Goal: Task Accomplishment & Management: Manage account settings

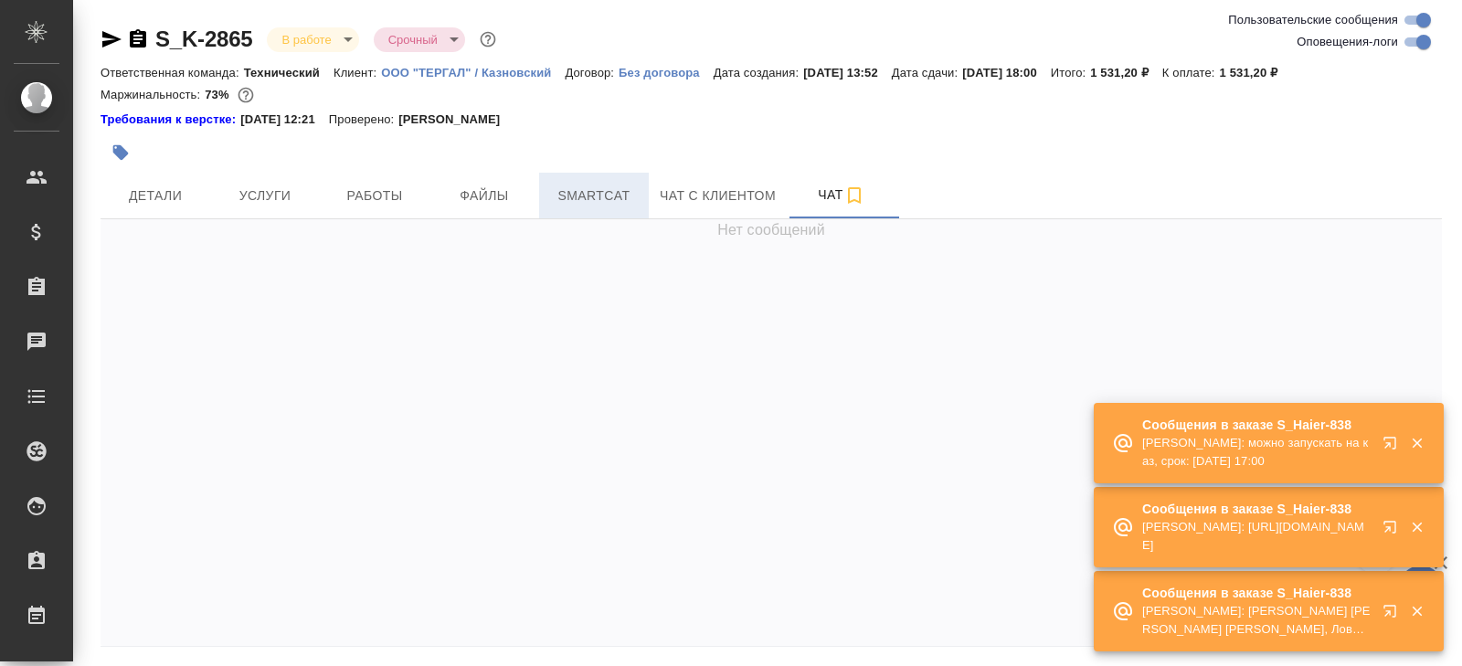
scroll to position [15235, 0]
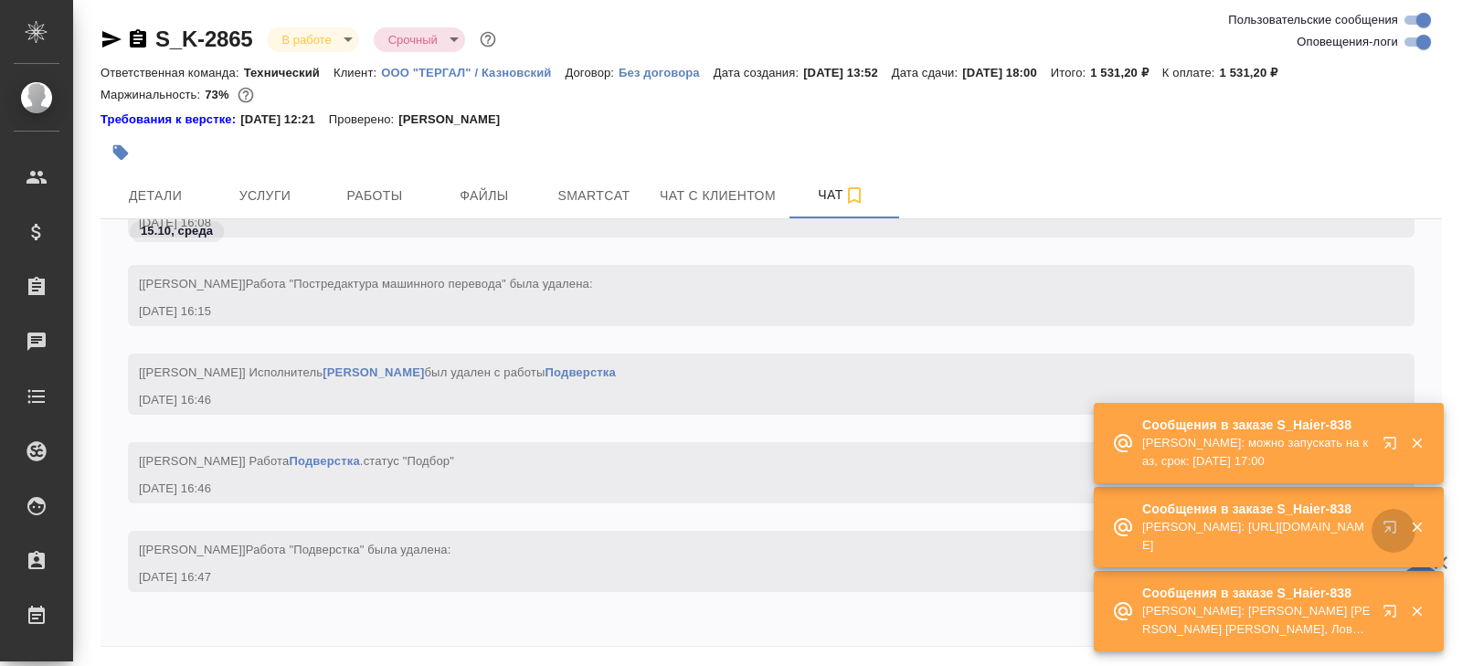
click at [1394, 523] on icon "button" at bounding box center [1394, 531] width 22 height 22
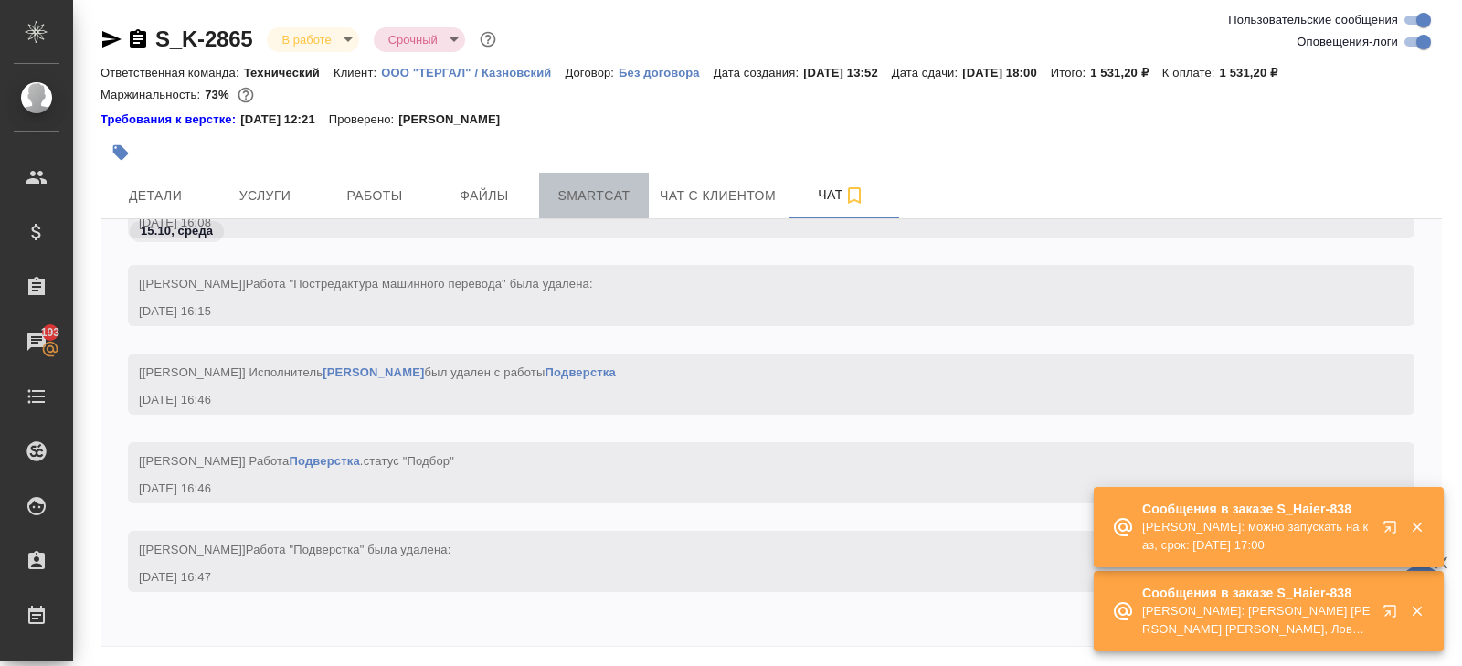
click at [576, 200] on span "Smartcat" at bounding box center [594, 196] width 88 height 23
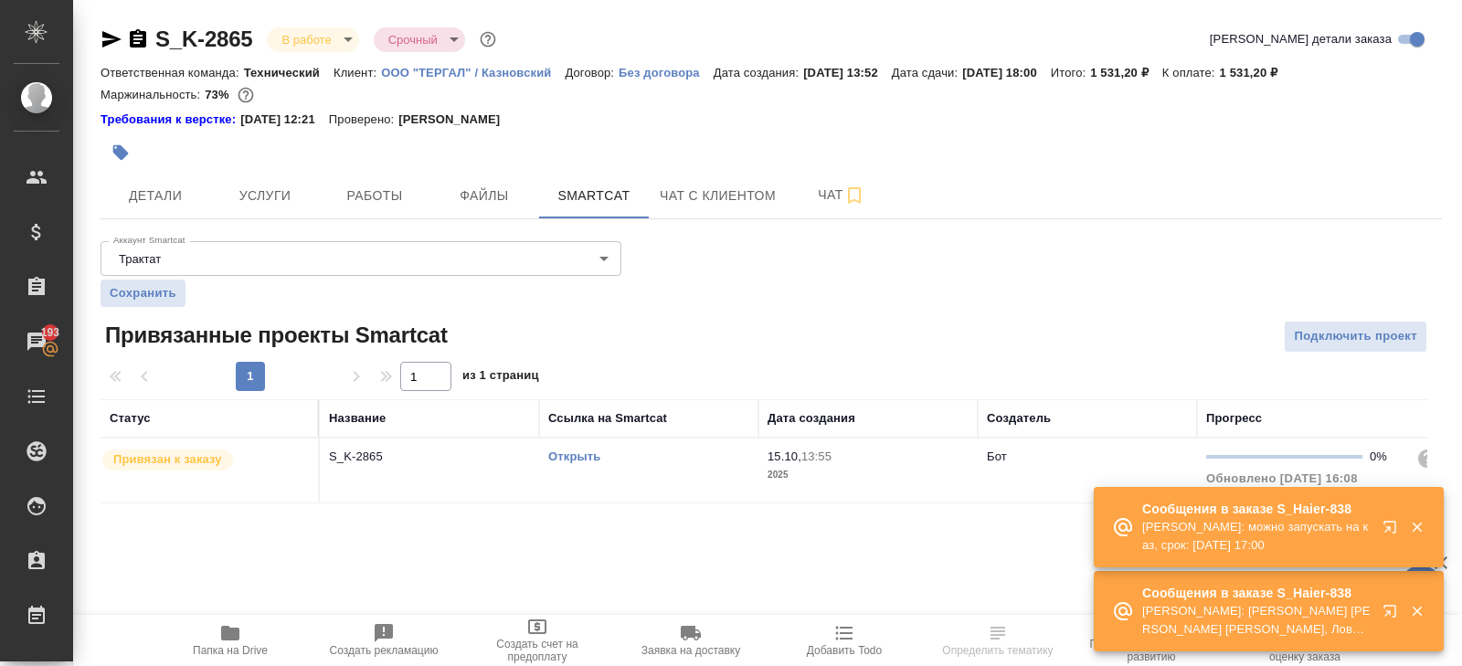
click at [581, 458] on link "Открыть" at bounding box center [574, 457] width 52 height 14
click at [133, 37] on icon "button" at bounding box center [138, 38] width 16 height 18
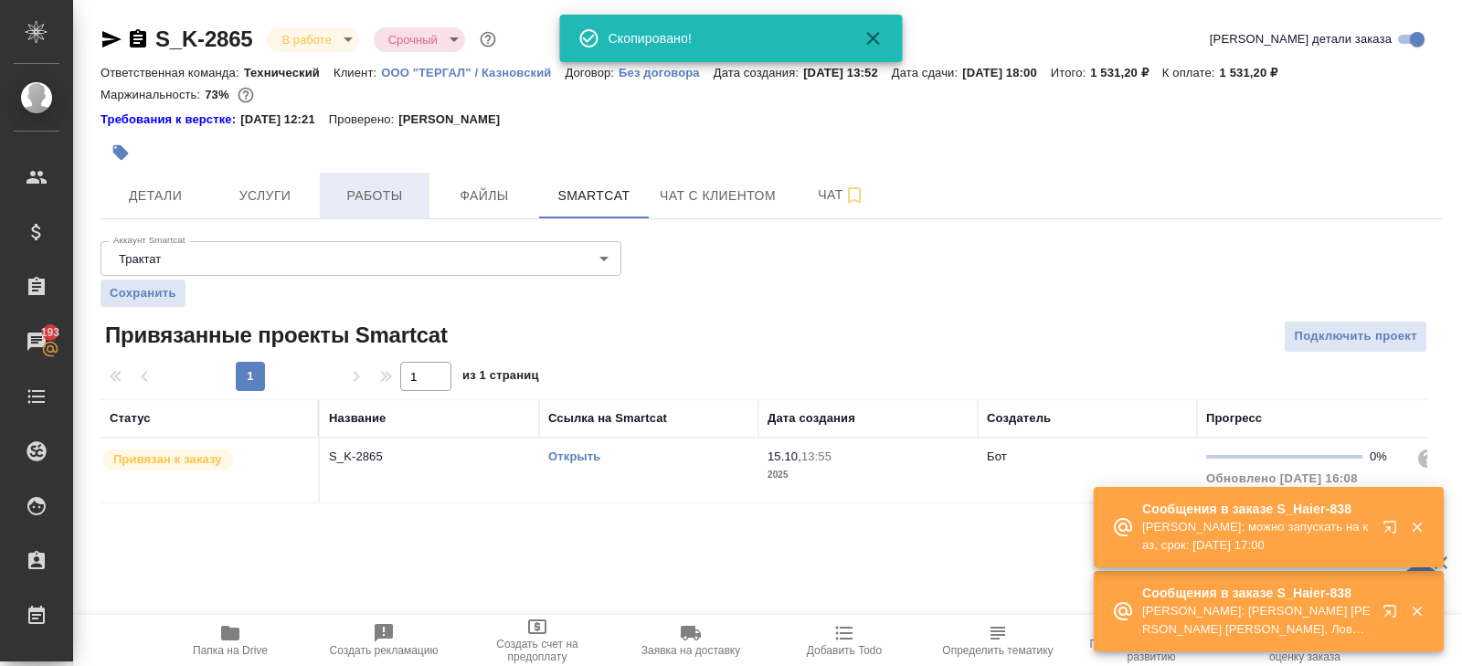
click at [376, 192] on span "Работы" at bounding box center [375, 196] width 88 height 23
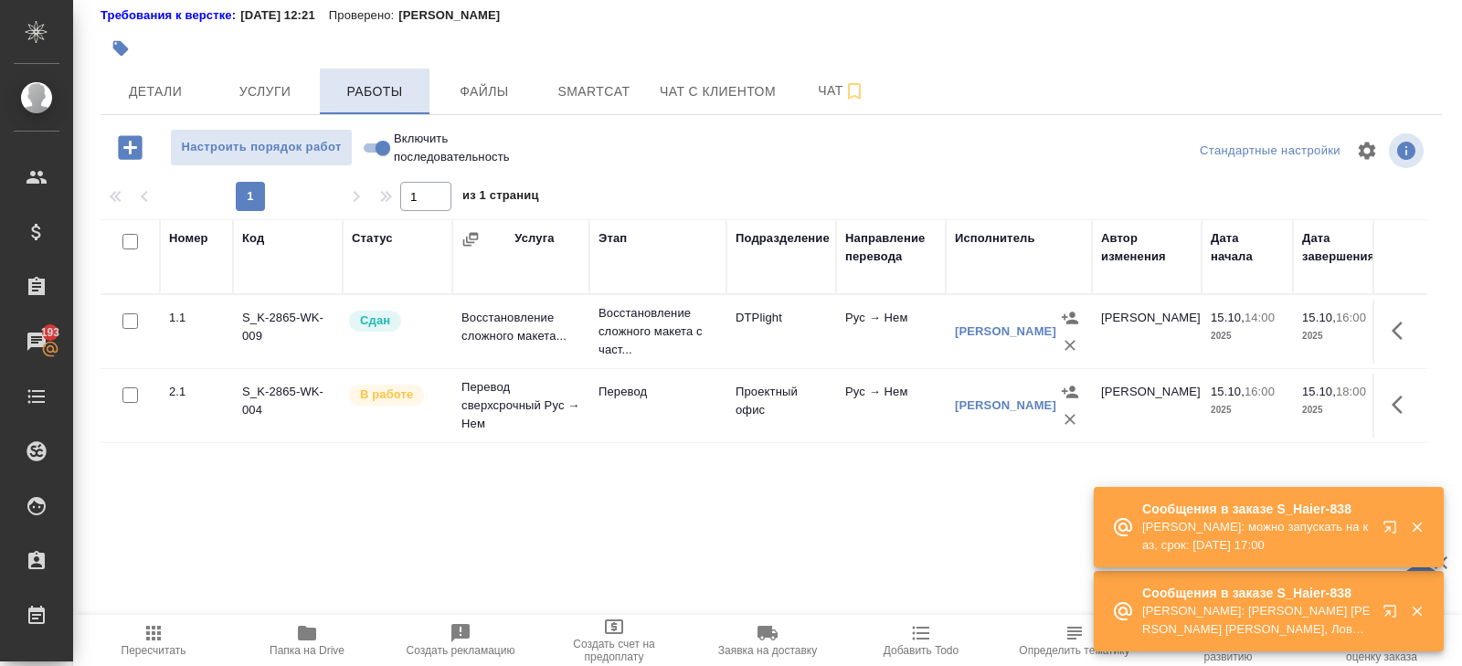
scroll to position [105, 0]
click at [965, 397] on link "Иванов Алексей Владиславович" at bounding box center [1005, 404] width 101 height 14
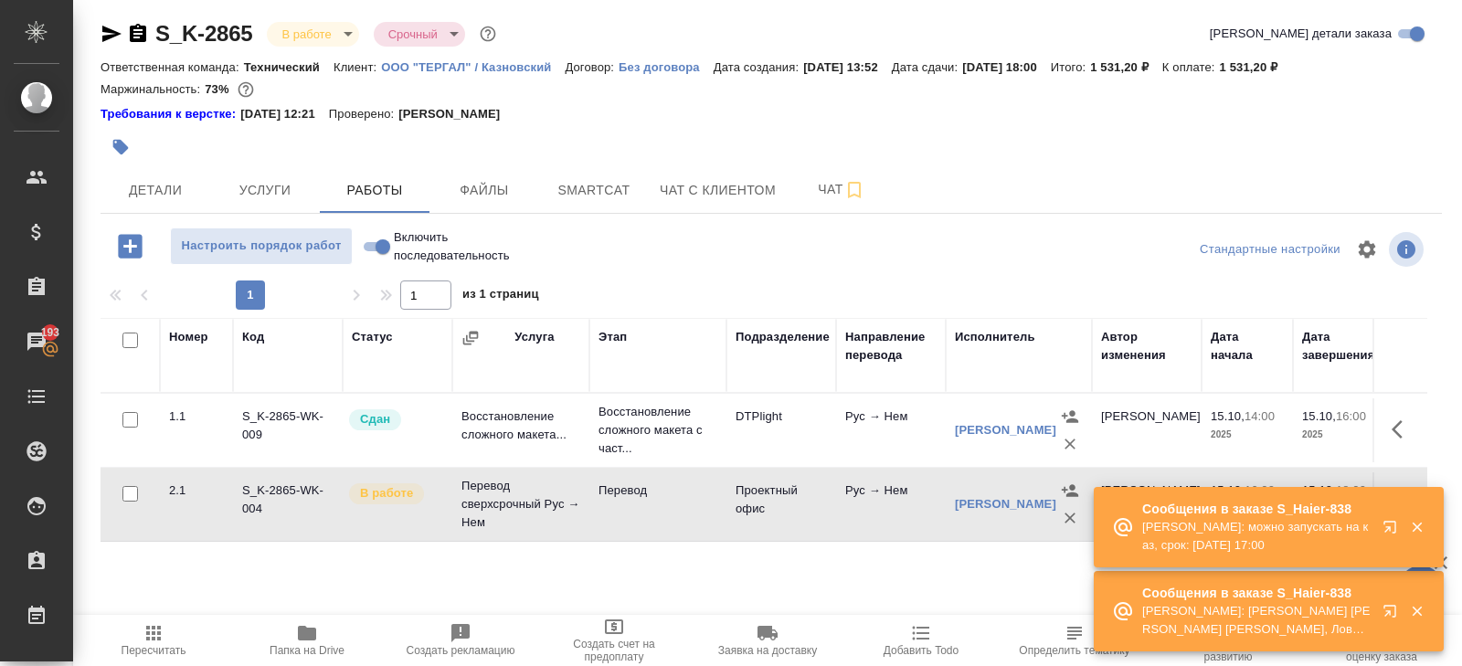
scroll to position [0, 0]
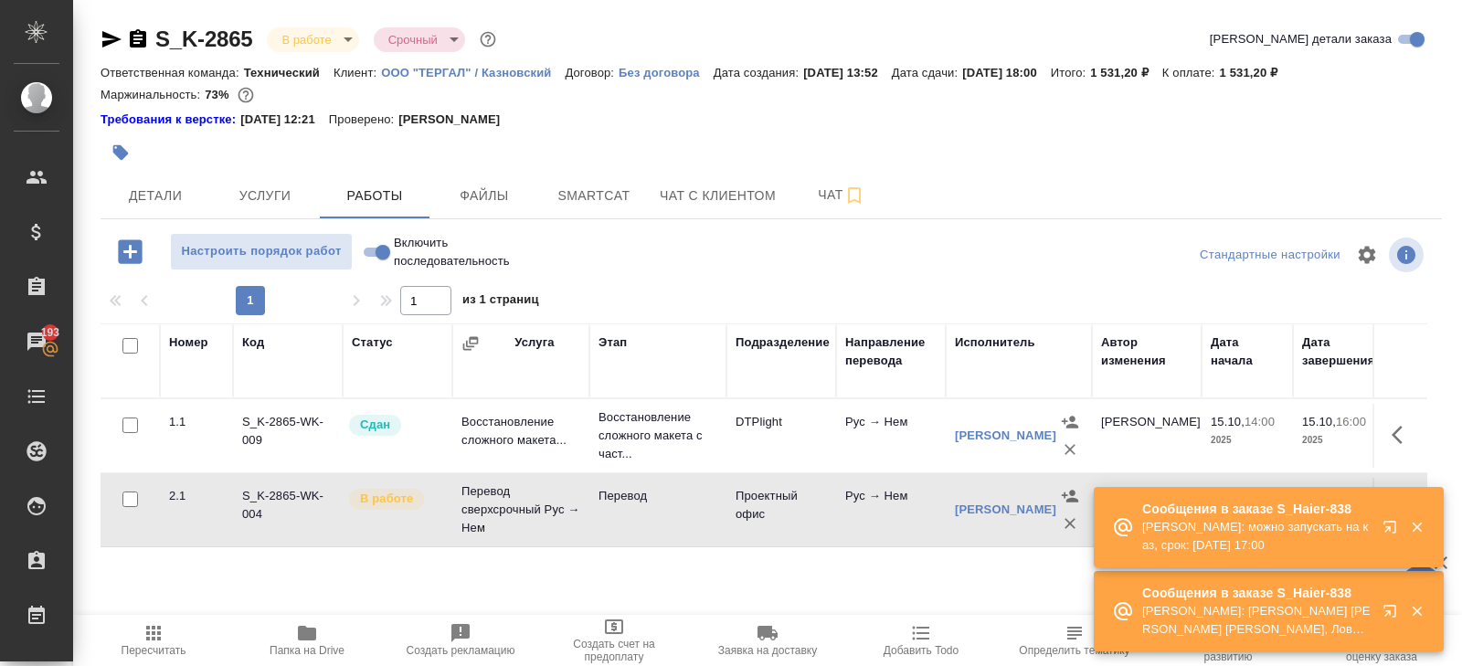
click at [140, 34] on icon "button" at bounding box center [138, 38] width 16 height 18
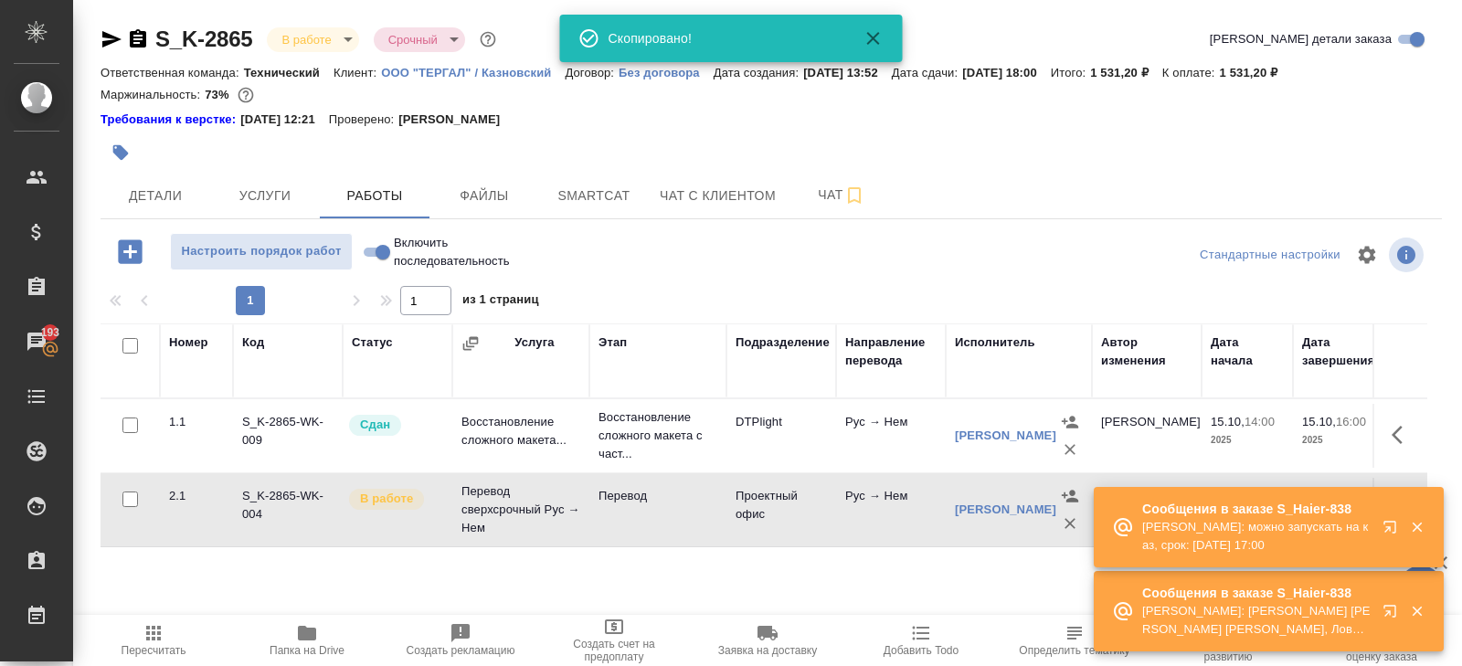
click at [111, 44] on icon "button" at bounding box center [112, 39] width 22 height 22
click at [592, 209] on button "Smartcat" at bounding box center [594, 196] width 110 height 46
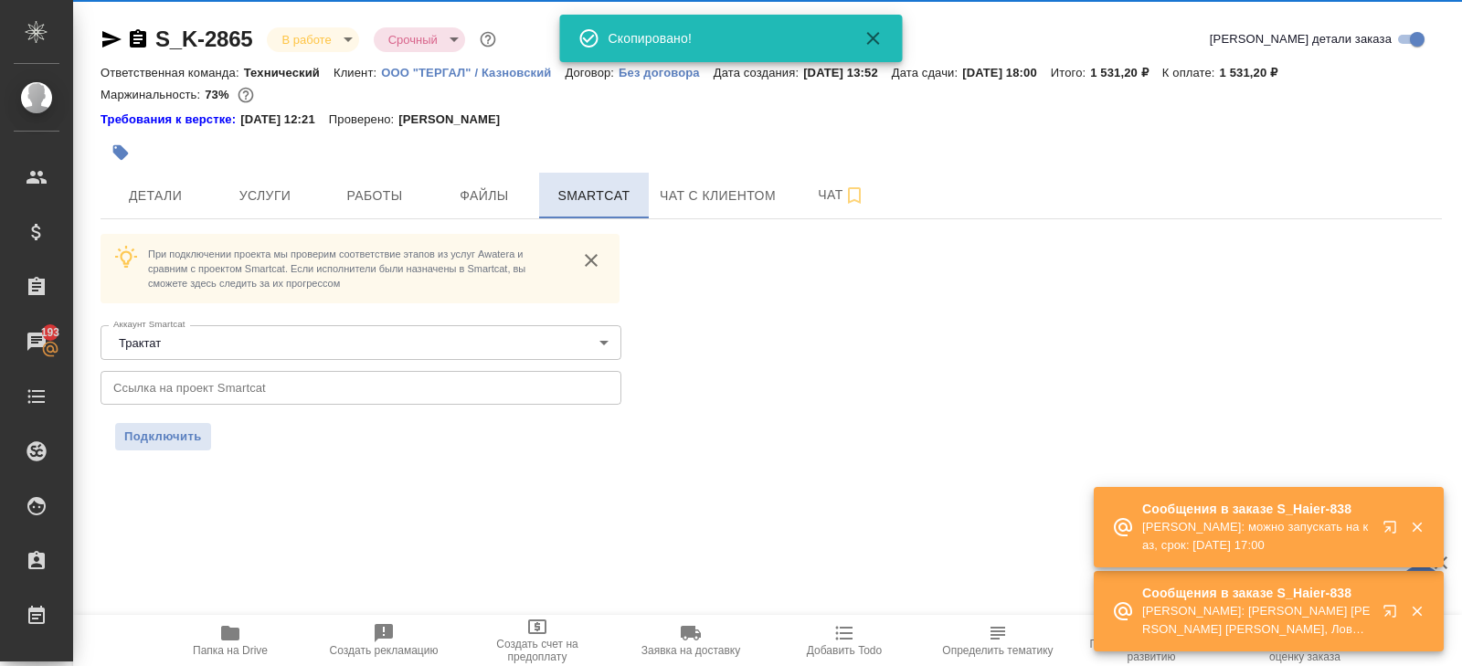
click at [588, 196] on span "Smartcat" at bounding box center [594, 196] width 88 height 23
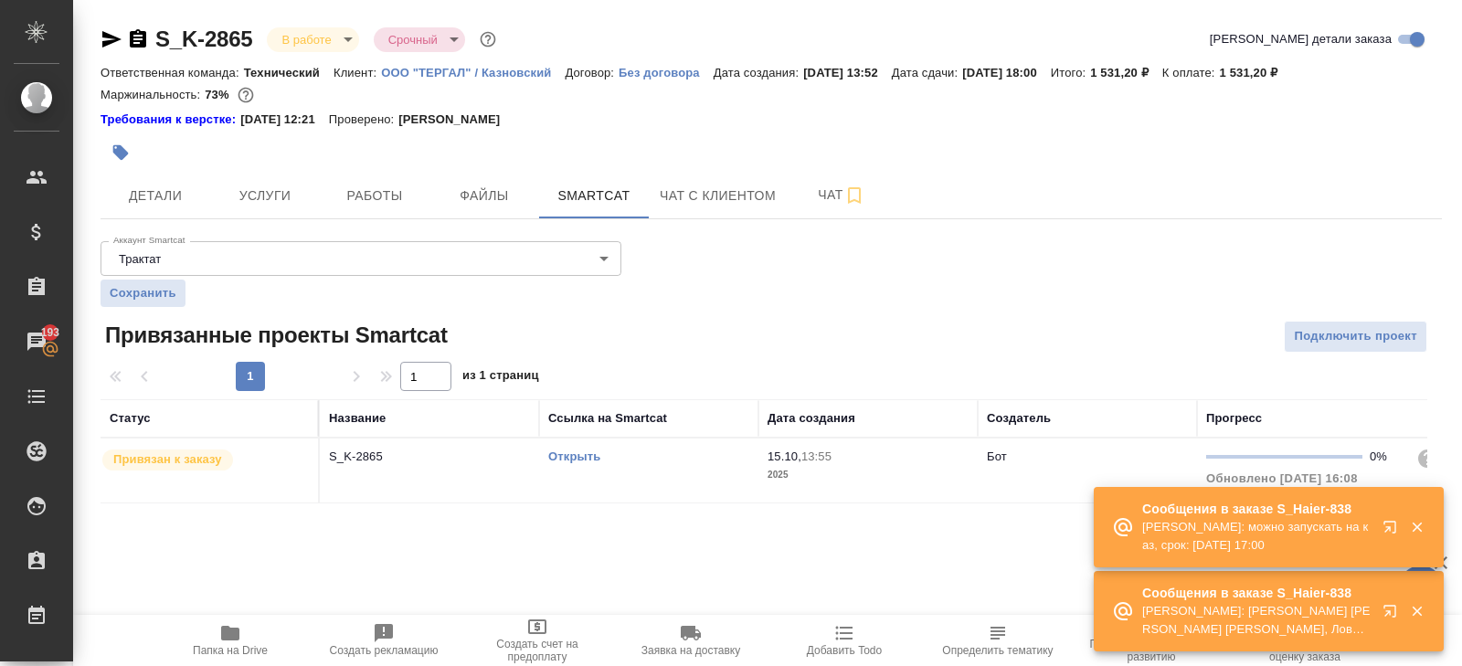
click at [578, 455] on link "Открыть" at bounding box center [574, 457] width 52 height 14
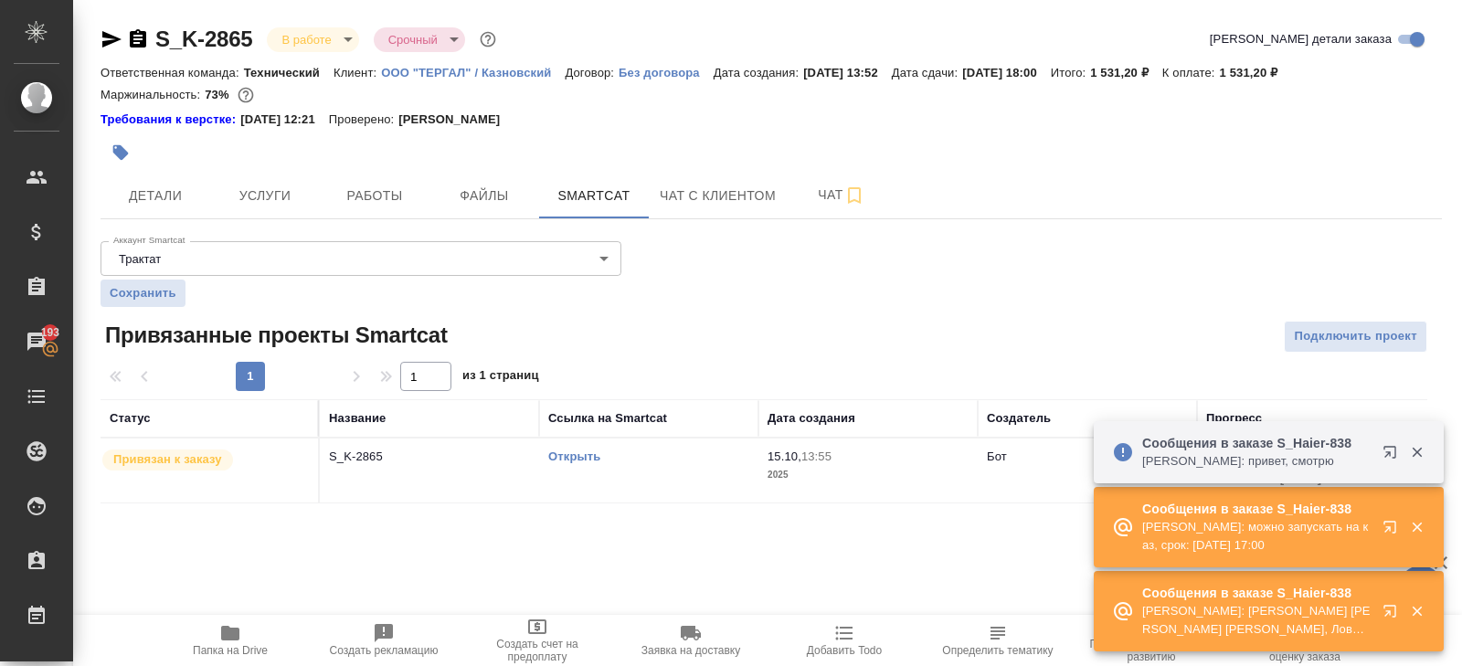
click at [306, 43] on body "🙏 .cls-1 fill:#fff; AWATERA Belyakova Yulia Клиенты Спецификации Заказы 193 Чат…" at bounding box center [731, 333] width 1462 height 666
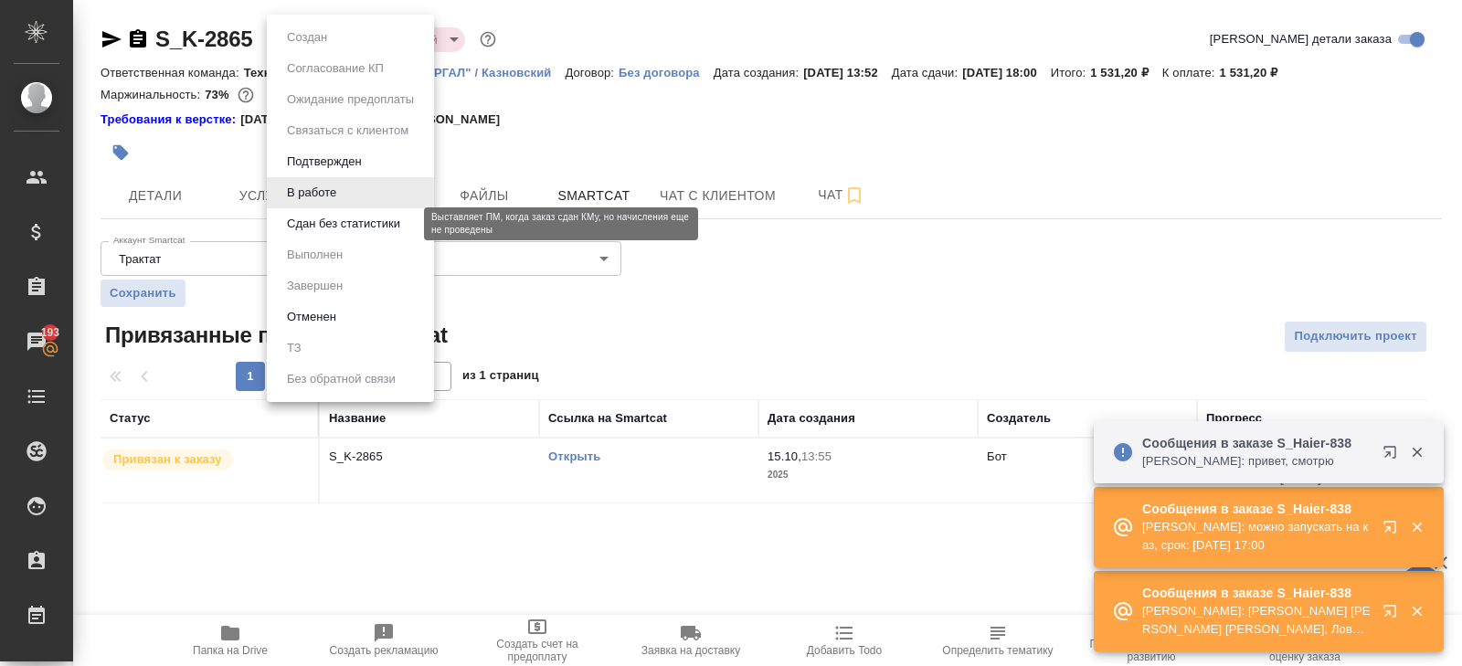
click at [321, 224] on button "Сдан без статистики" at bounding box center [343, 224] width 124 height 20
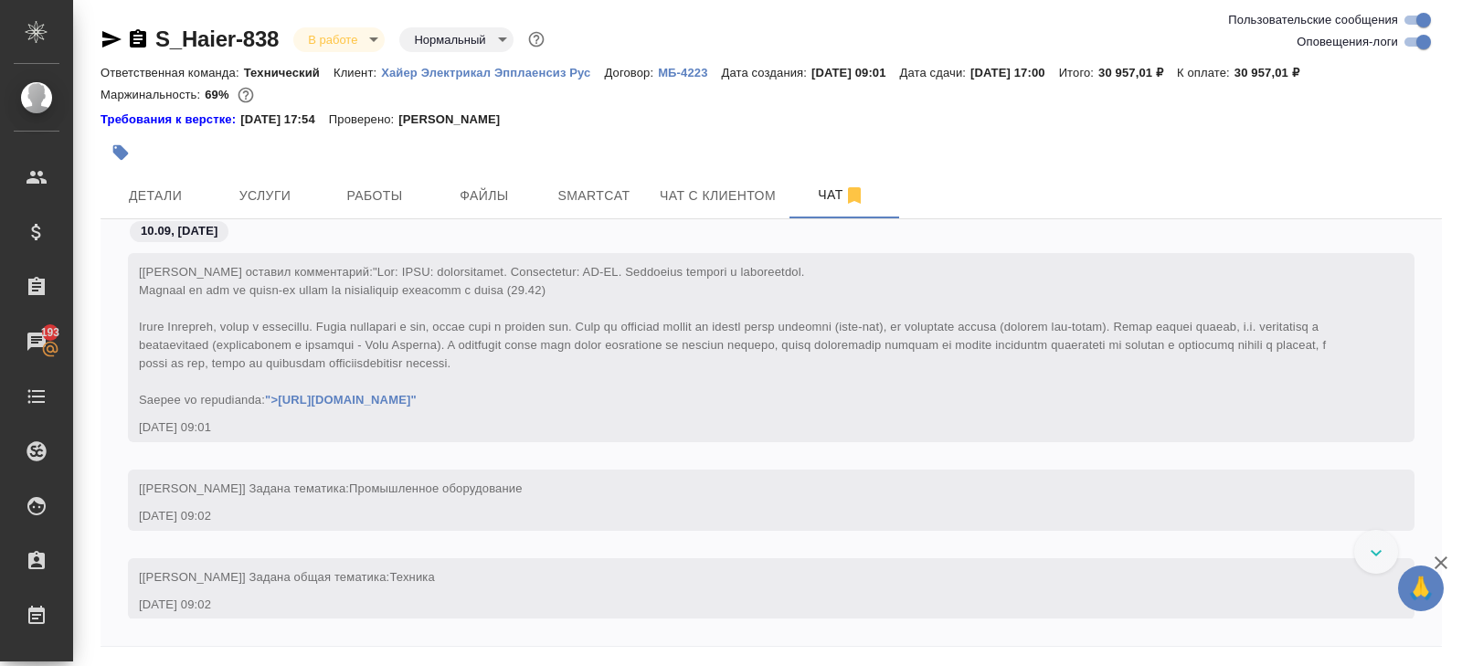
click at [1411, 47] on input "Оповещения-логи" at bounding box center [1424, 42] width 66 height 22
checkbox input "false"
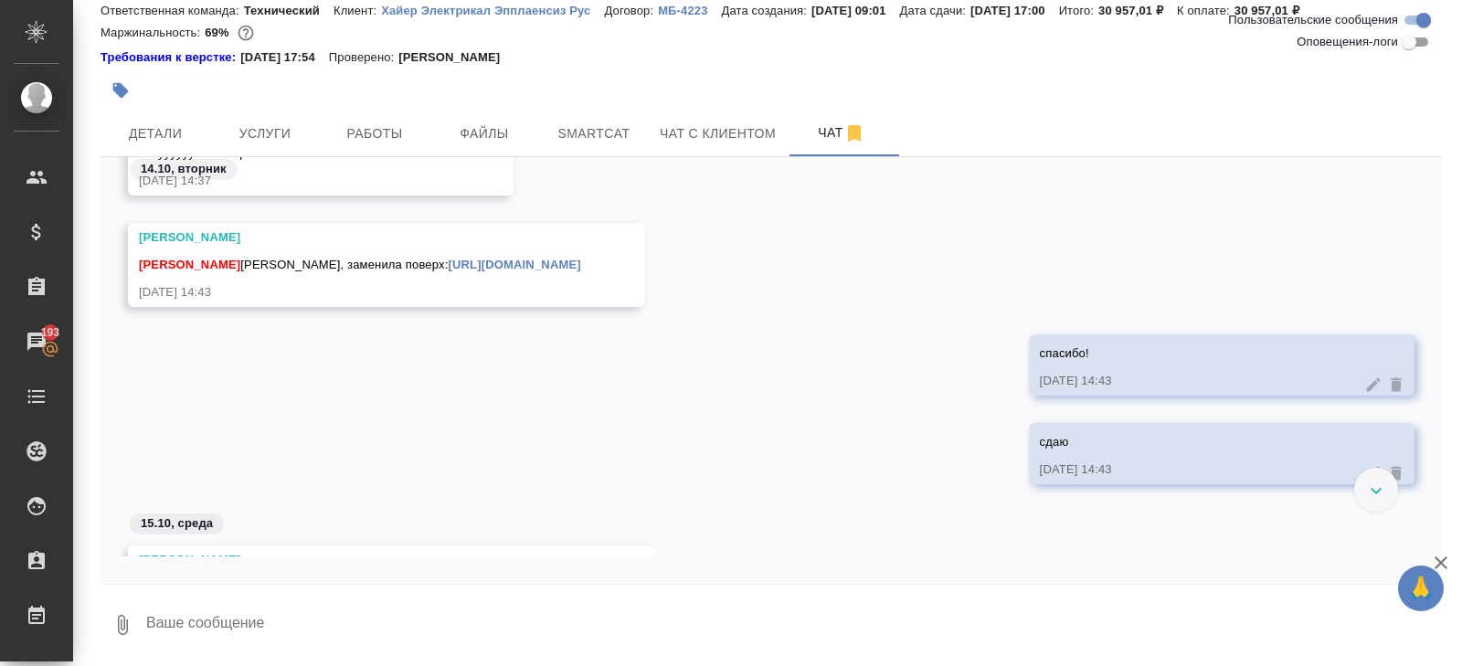
scroll to position [18089, 0]
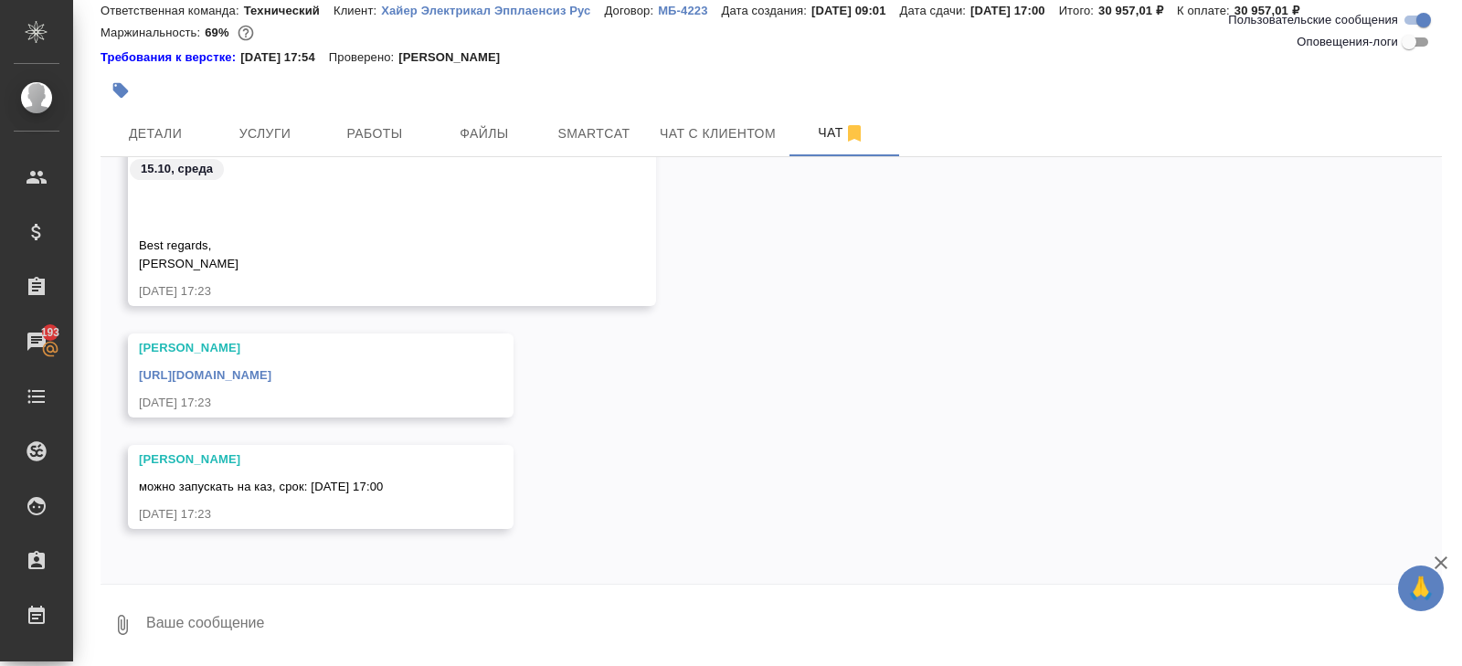
click at [256, 626] on textarea at bounding box center [793, 625] width 1298 height 62
type textarea "жду идмл для каз"
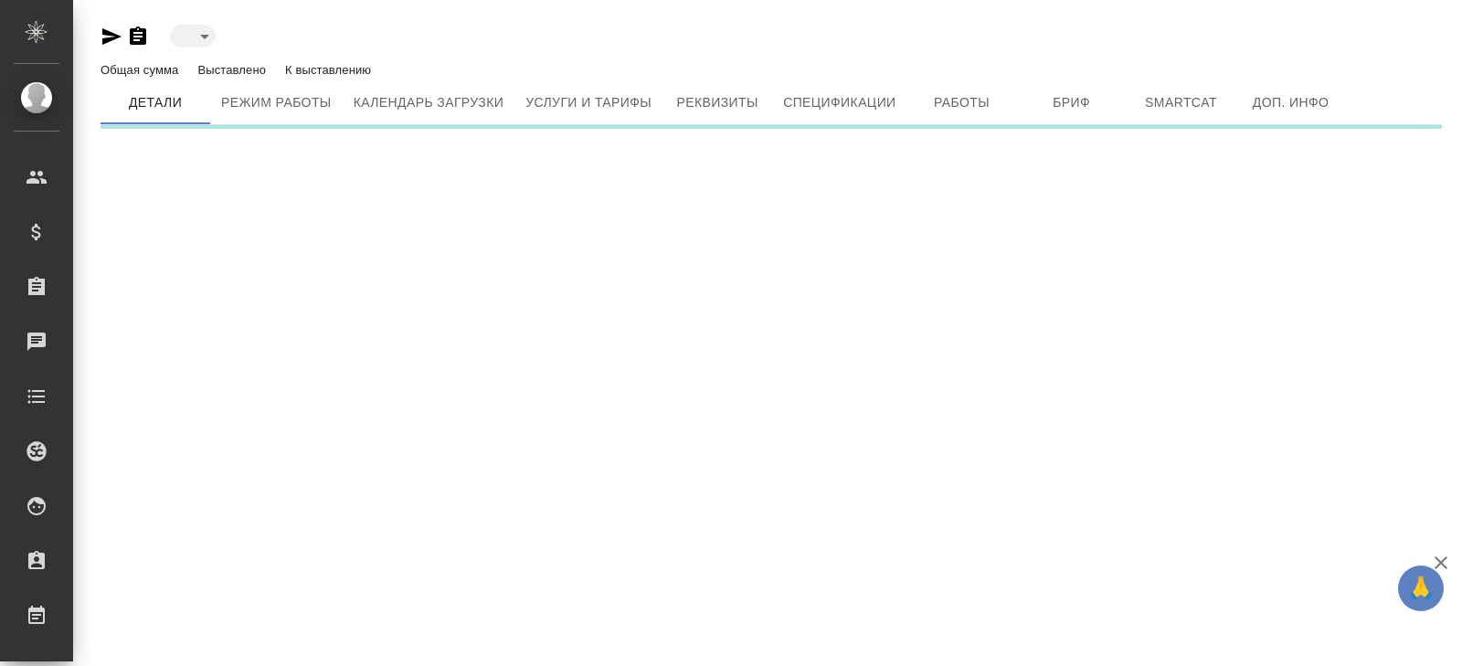
type input "active"
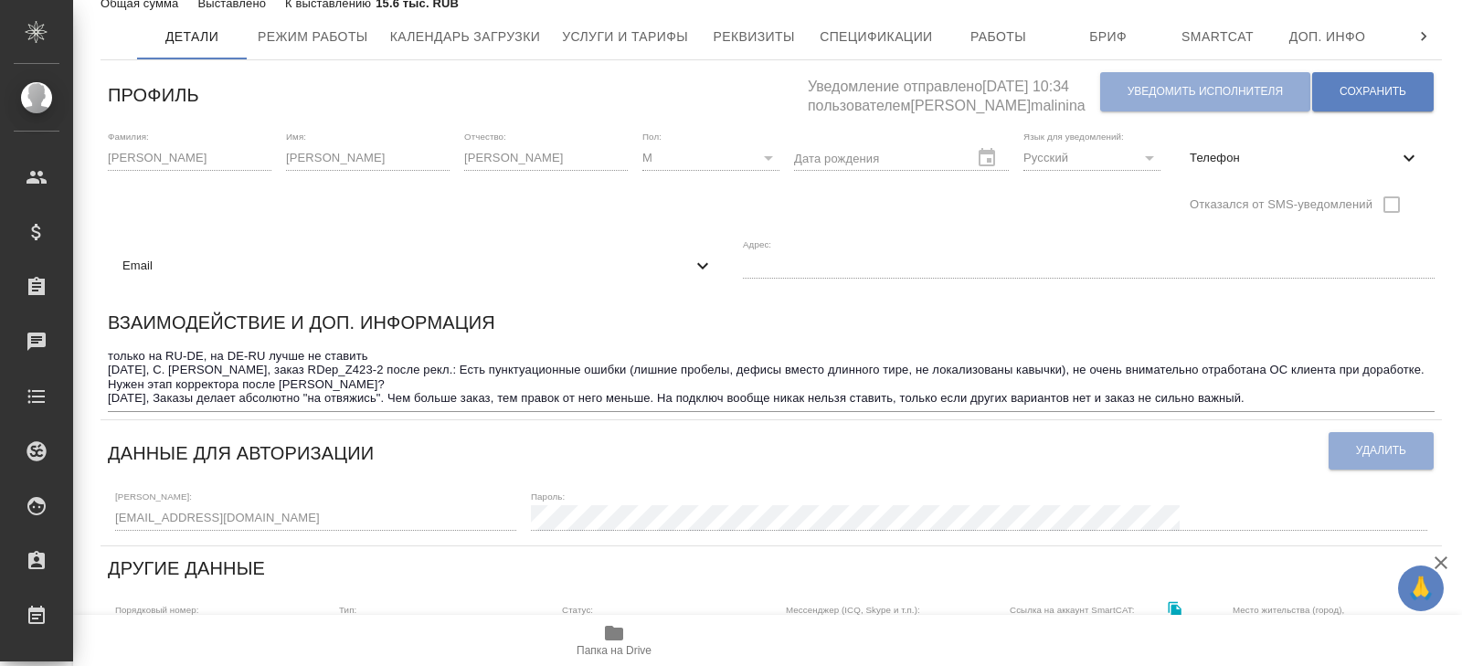
scroll to position [117, 0]
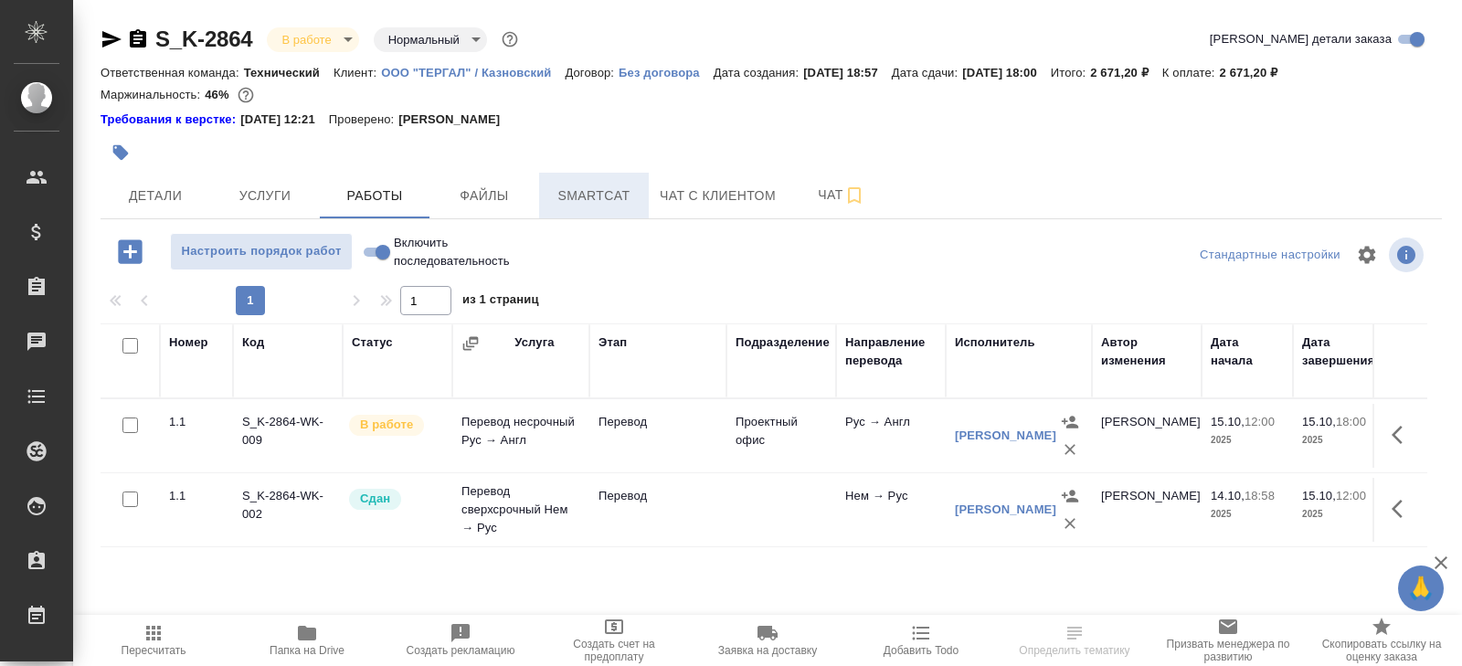
click at [568, 195] on span "Smartcat" at bounding box center [594, 196] width 88 height 23
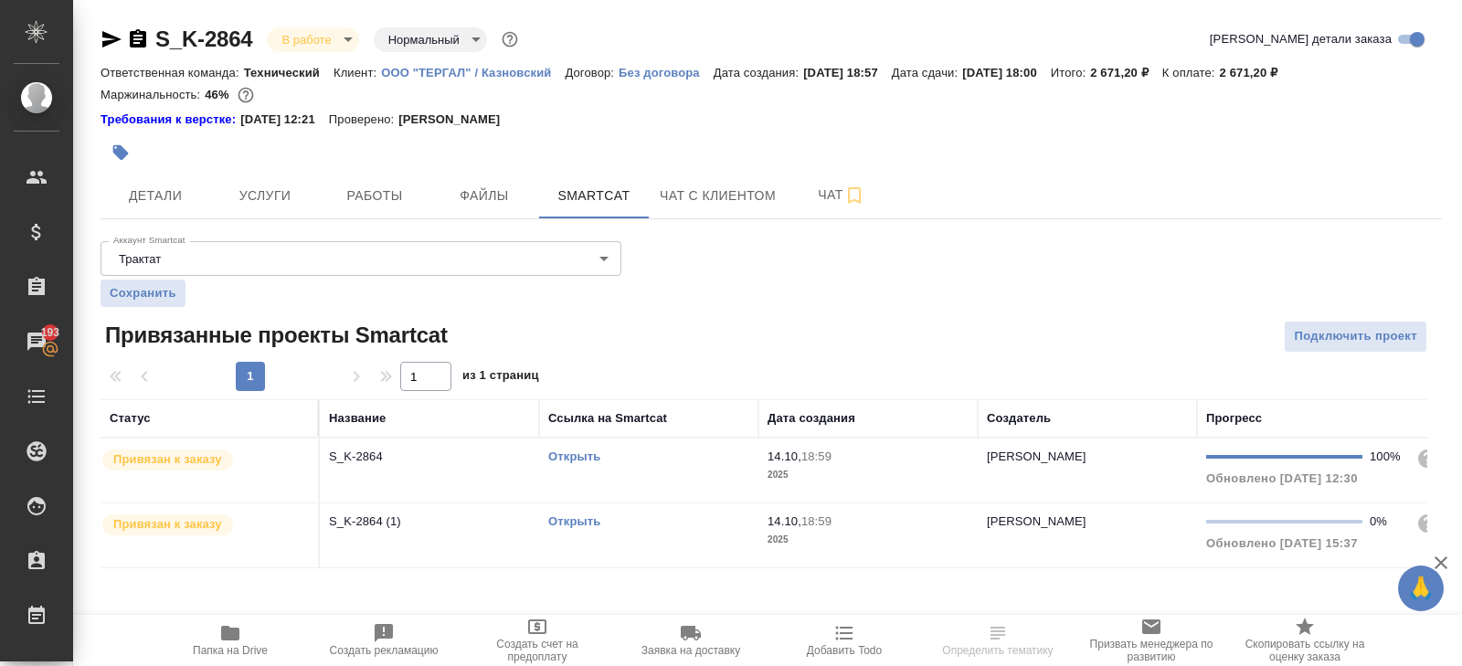
click at [576, 521] on link "Открыть" at bounding box center [574, 521] width 52 height 14
click at [391, 173] on button "Работы" at bounding box center [375, 196] width 110 height 46
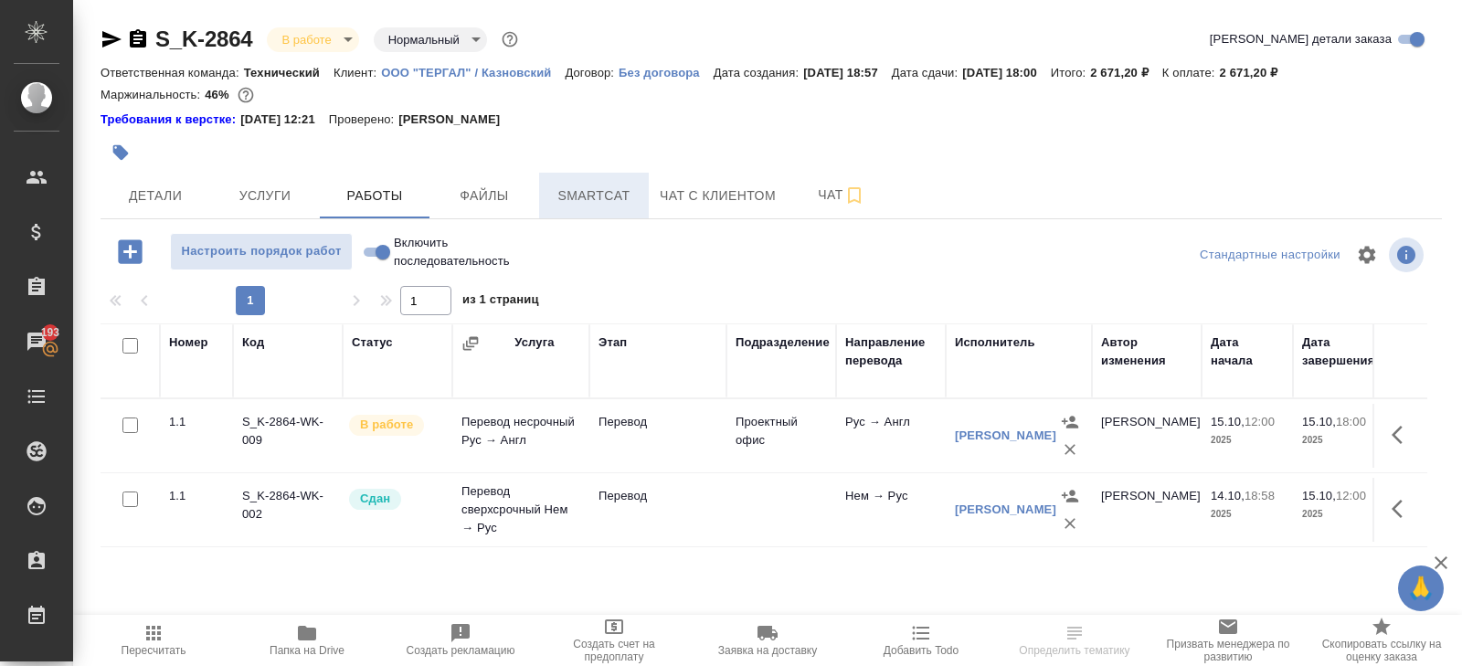
click at [593, 188] on span "Smartcat" at bounding box center [594, 196] width 88 height 23
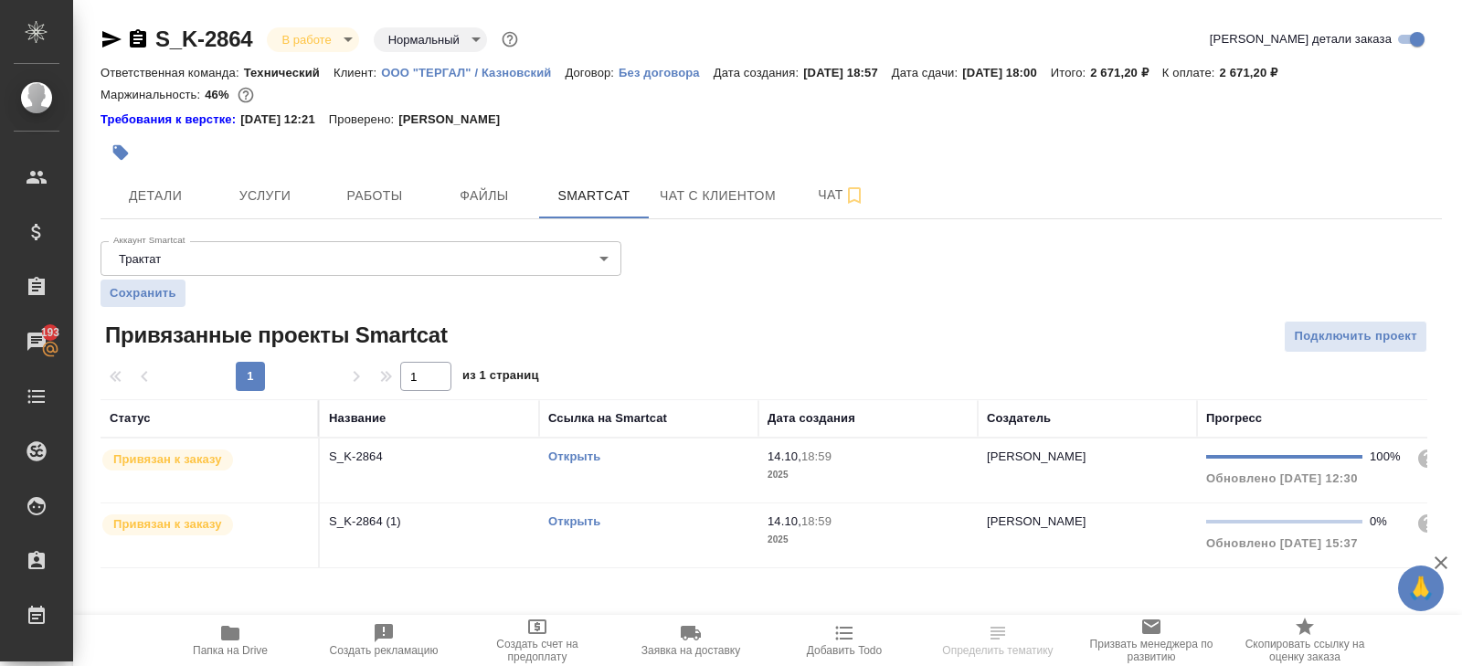
click at [569, 518] on link "Открыть" at bounding box center [574, 521] width 52 height 14
